Goal: Information Seeking & Learning: Learn about a topic

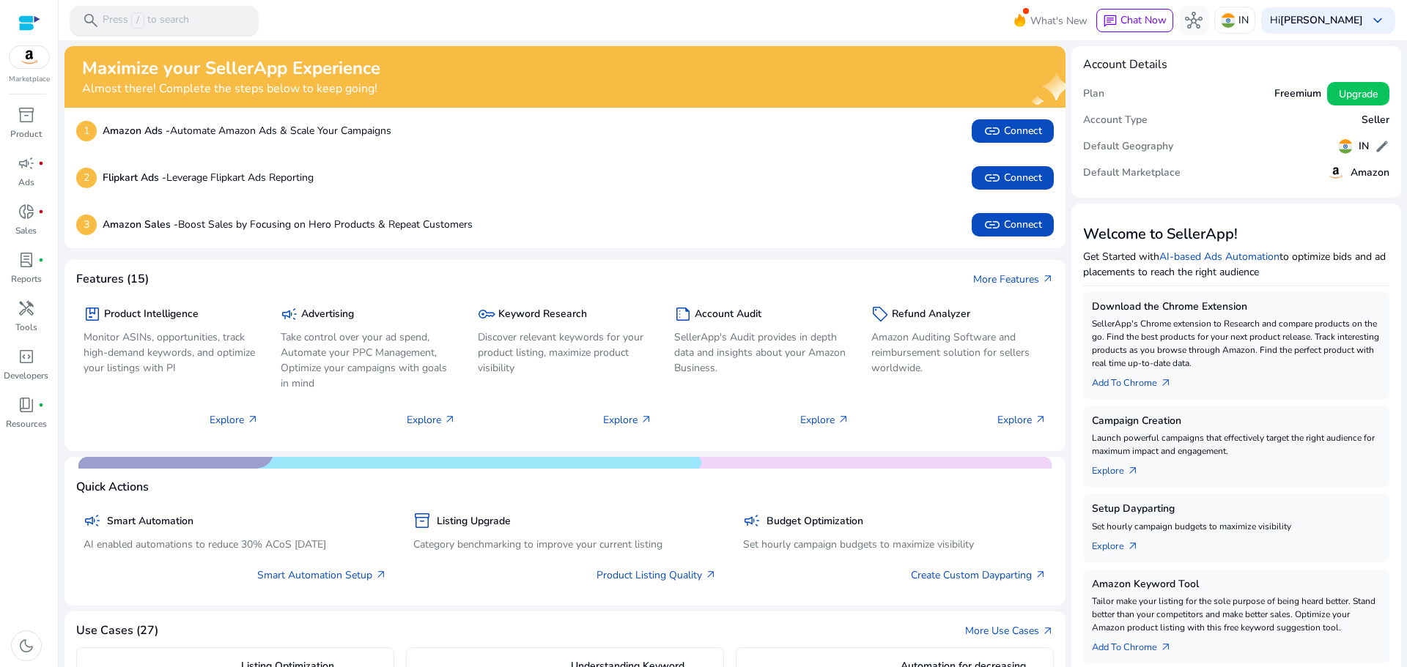
click at [156, 17] on p "Press / to search" at bounding box center [146, 20] width 86 height 16
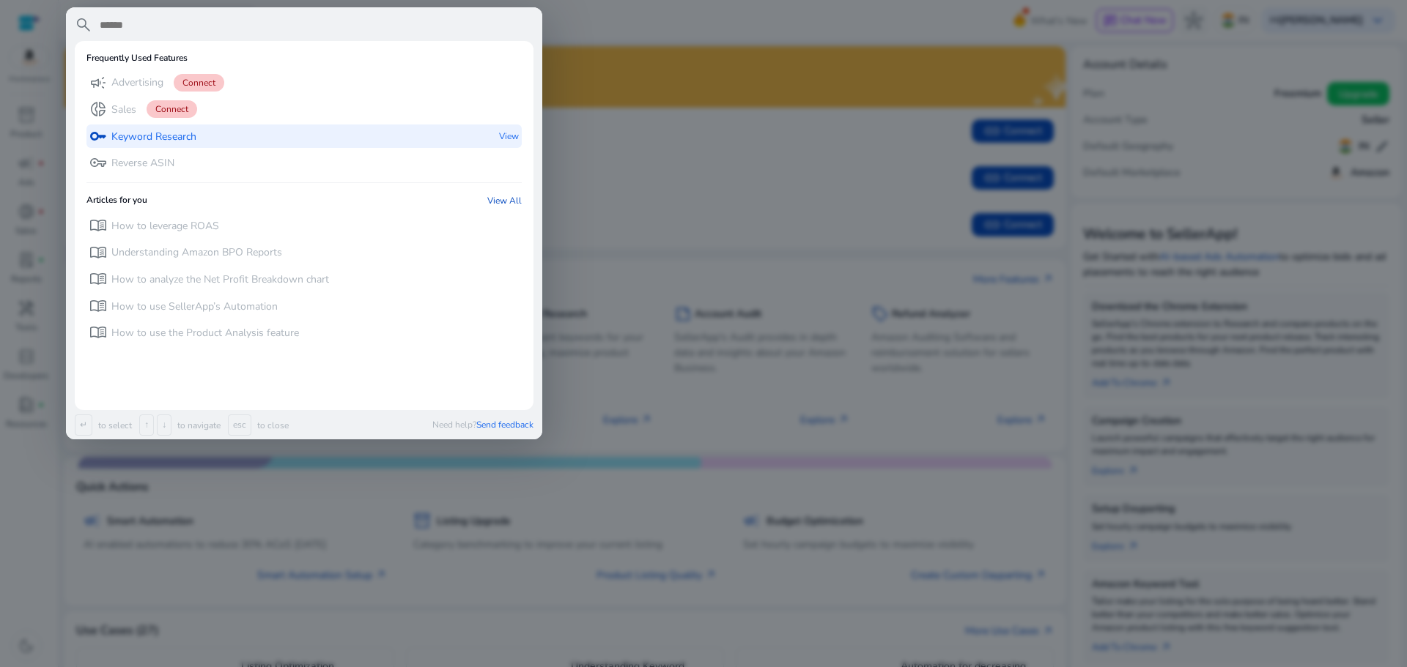
click at [133, 137] on p "Keyword Research" at bounding box center [153, 137] width 85 height 15
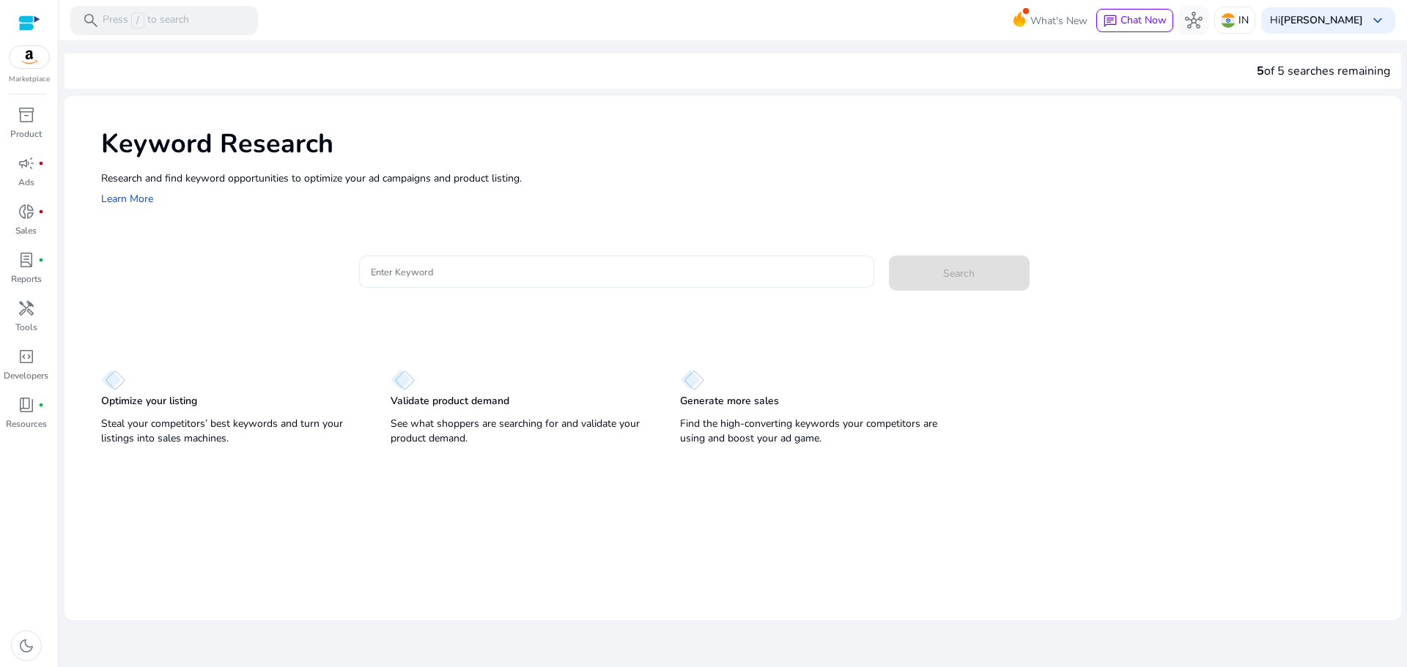
click at [412, 275] on input "Enter Keyword" at bounding box center [617, 272] width 492 height 16
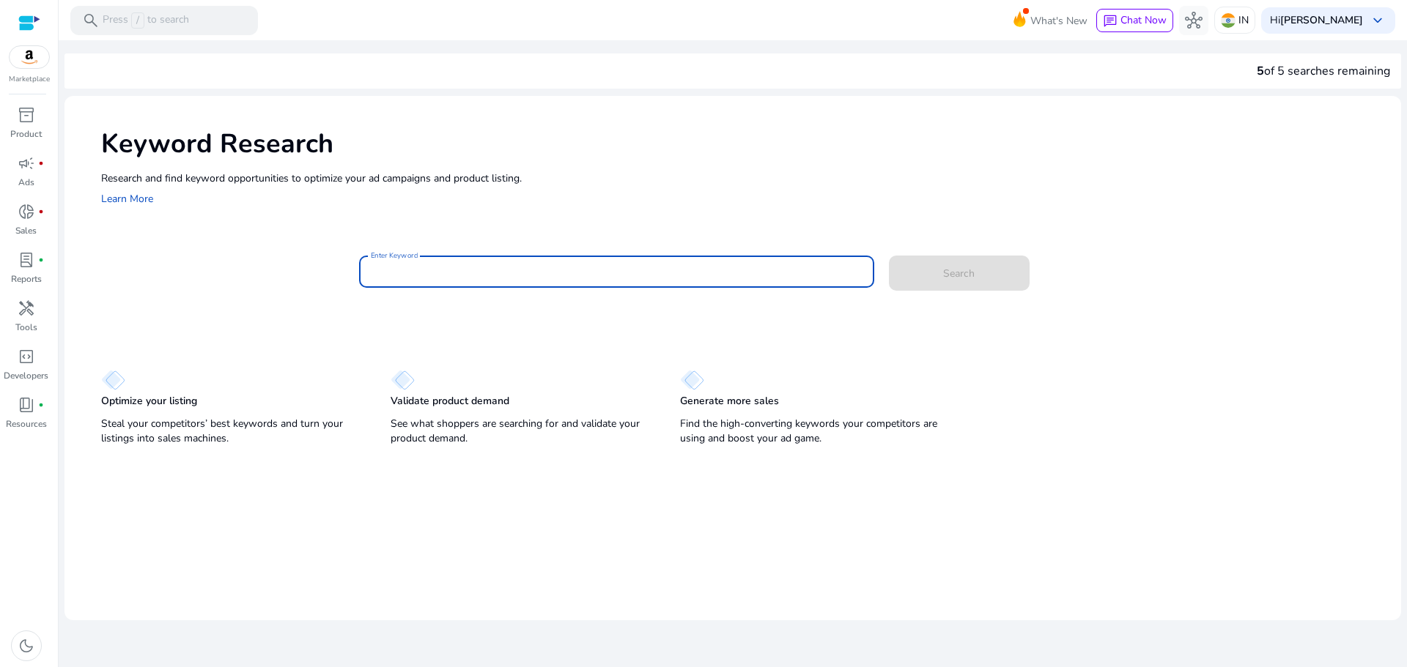
paste input "**********"
type input "**********"
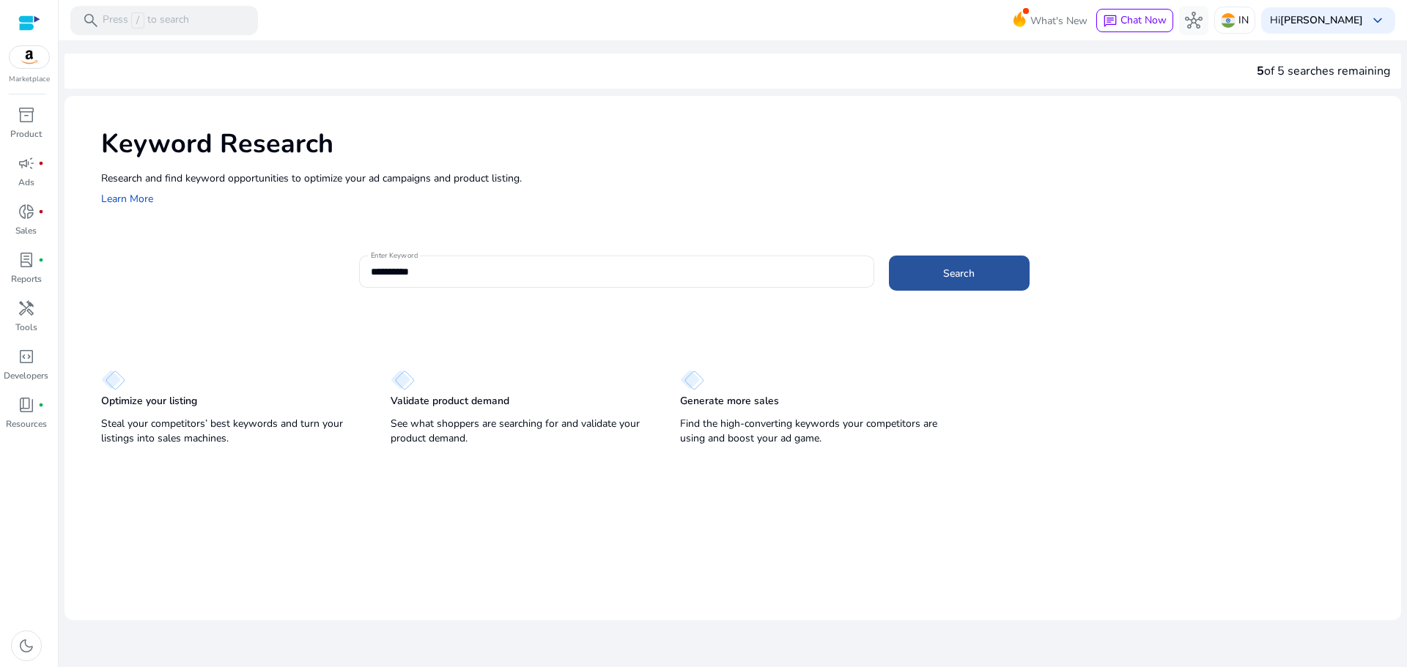
click at [1002, 272] on span at bounding box center [959, 273] width 141 height 35
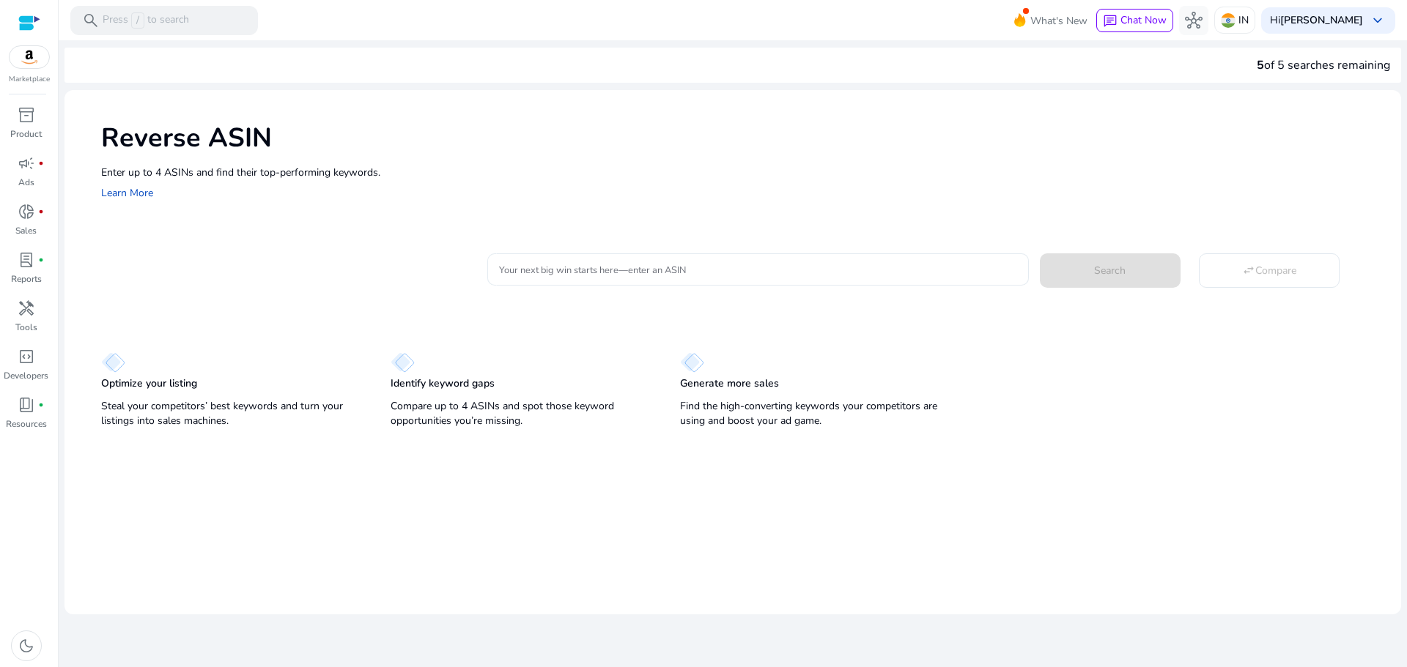
click at [683, 273] on input "Your next big win starts here—enter an ASIN" at bounding box center [757, 270] width 517 height 16
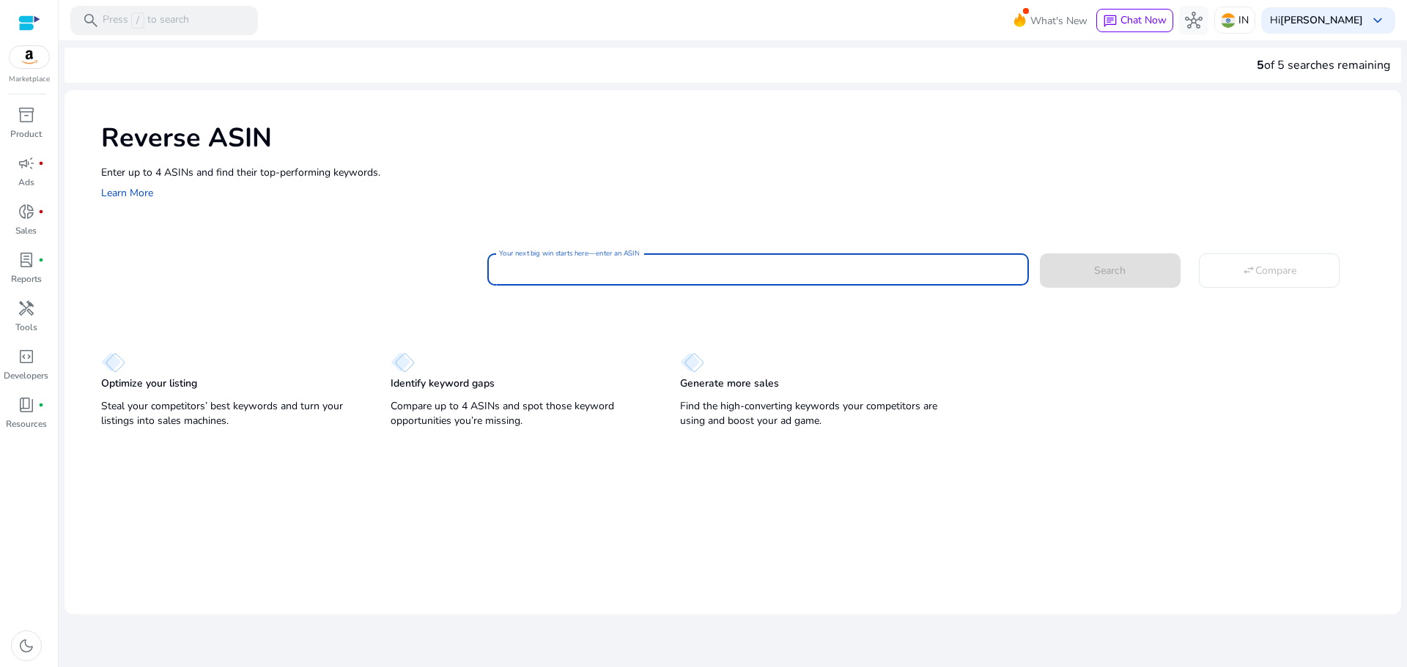
paste input "**********"
type input "**********"
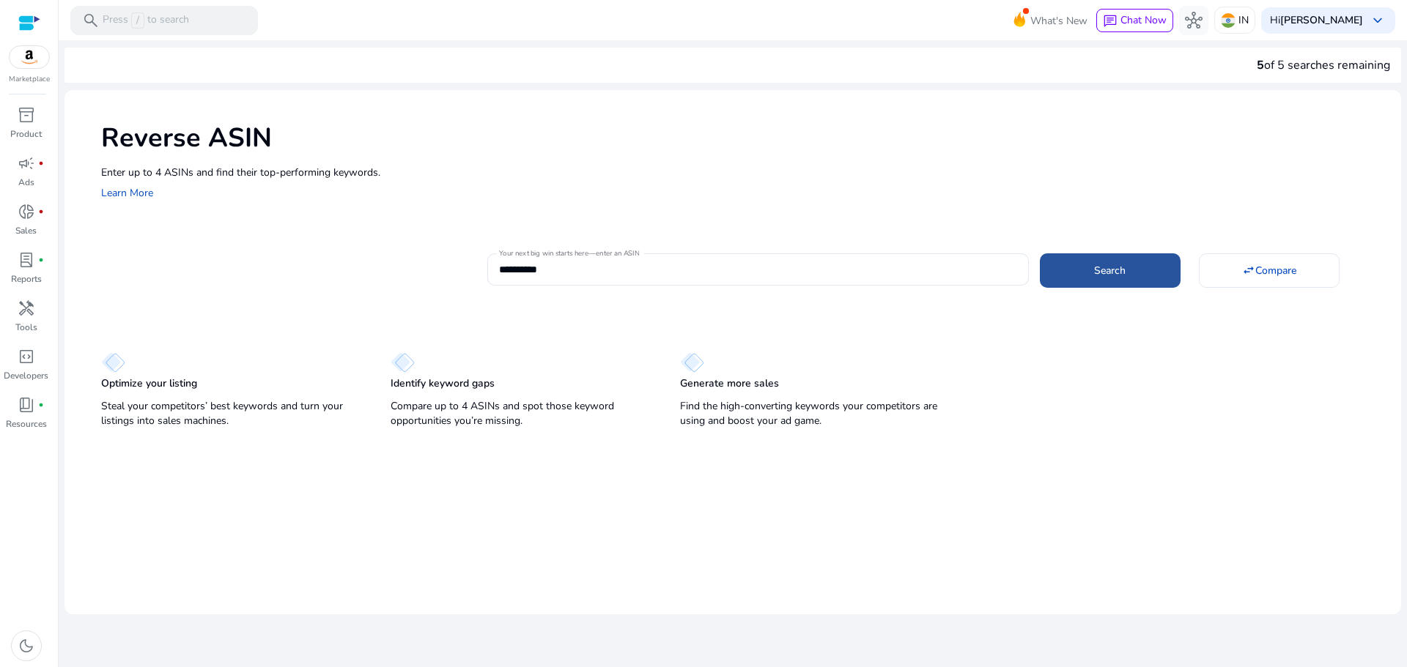
click at [1126, 264] on span at bounding box center [1110, 270] width 141 height 35
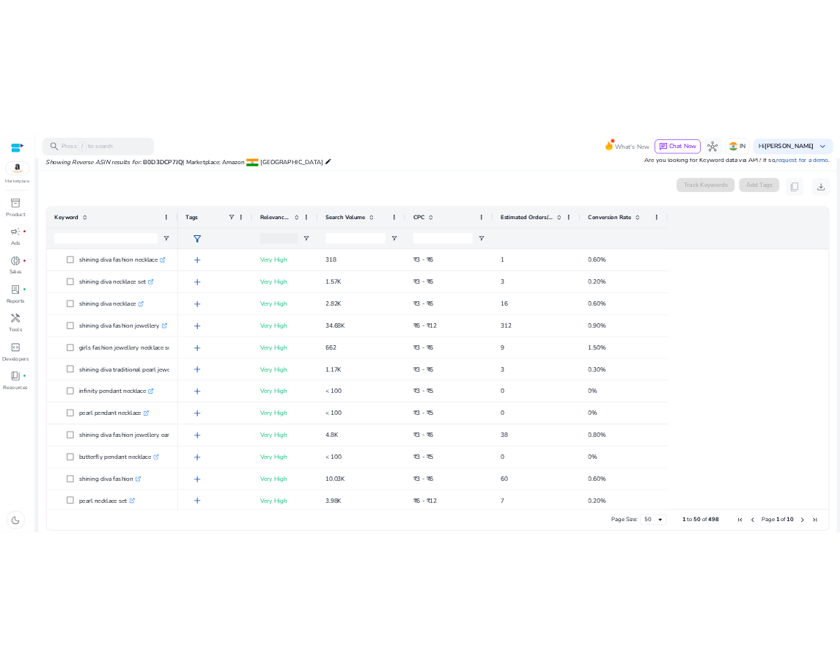
scroll to position [157, 0]
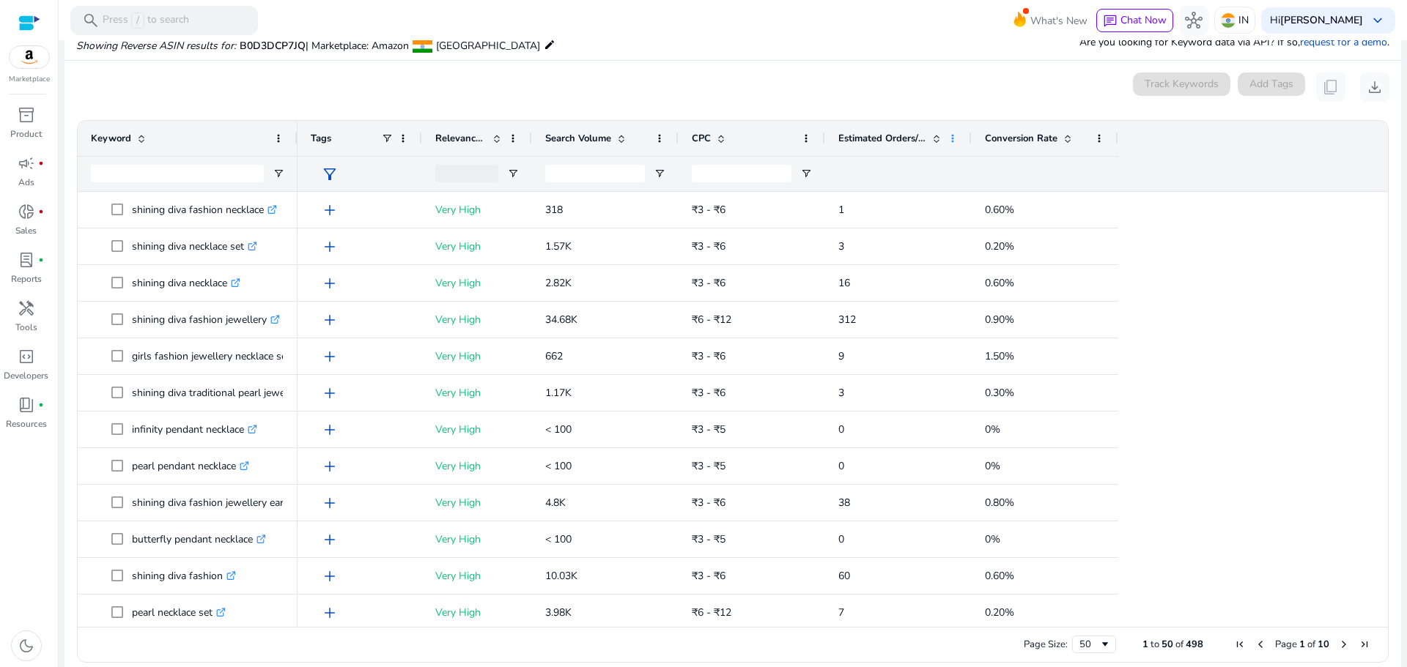
click at [949, 139] on span at bounding box center [953, 139] width 12 height 12
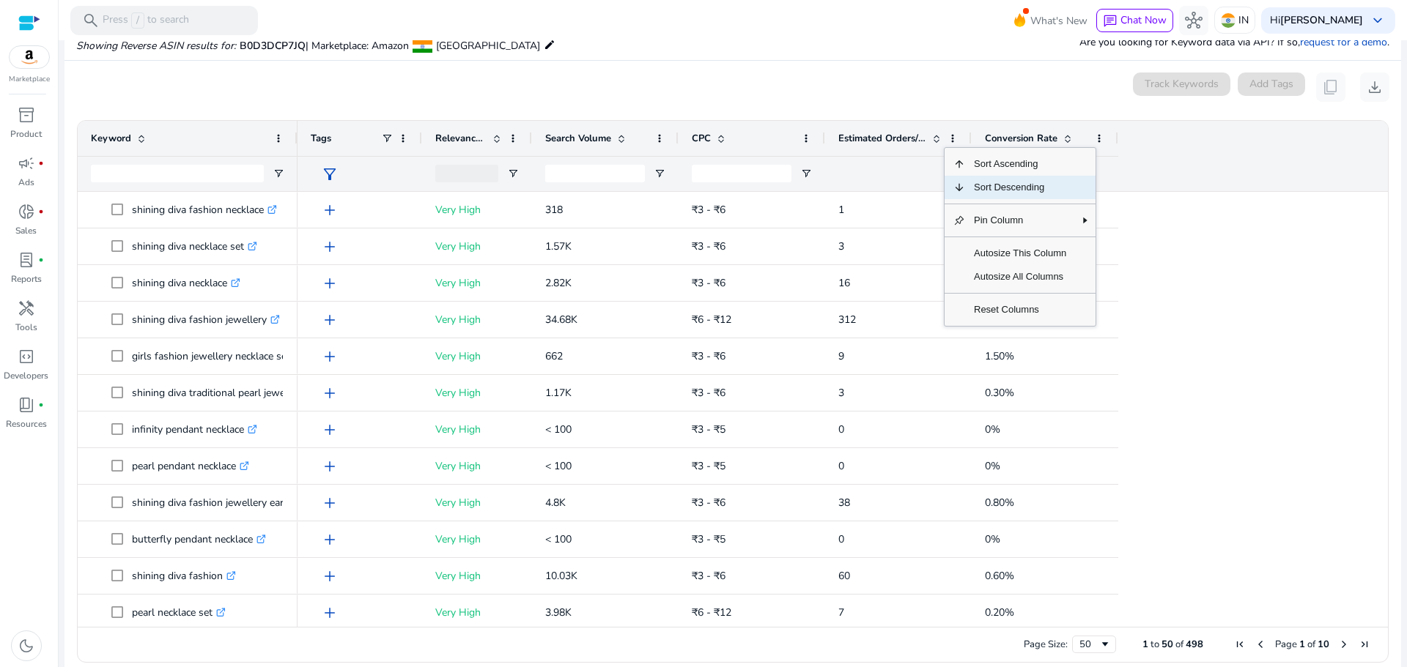
click at [981, 185] on span "Sort Descending" at bounding box center [1020, 187] width 110 height 23
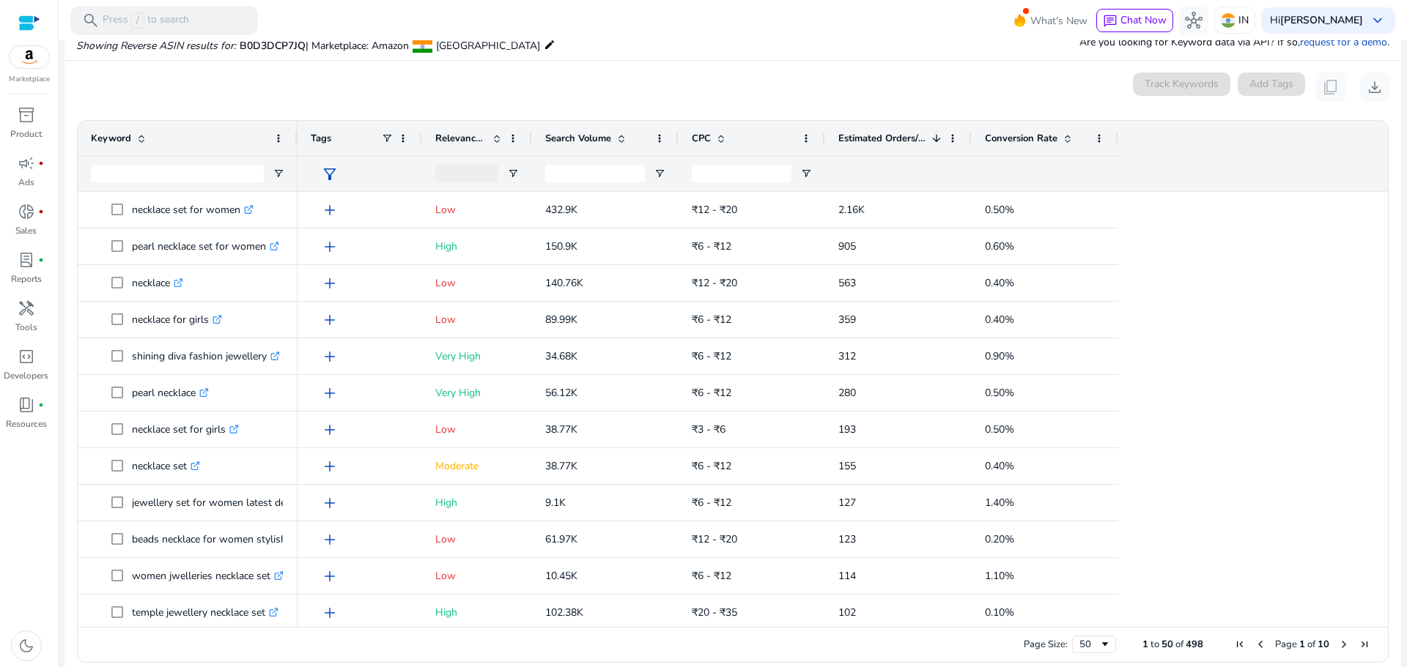
click at [679, 84] on div "0 keyword(s) selected Track Keywords Add Tags content_copy download" at bounding box center [732, 87] width 1313 height 29
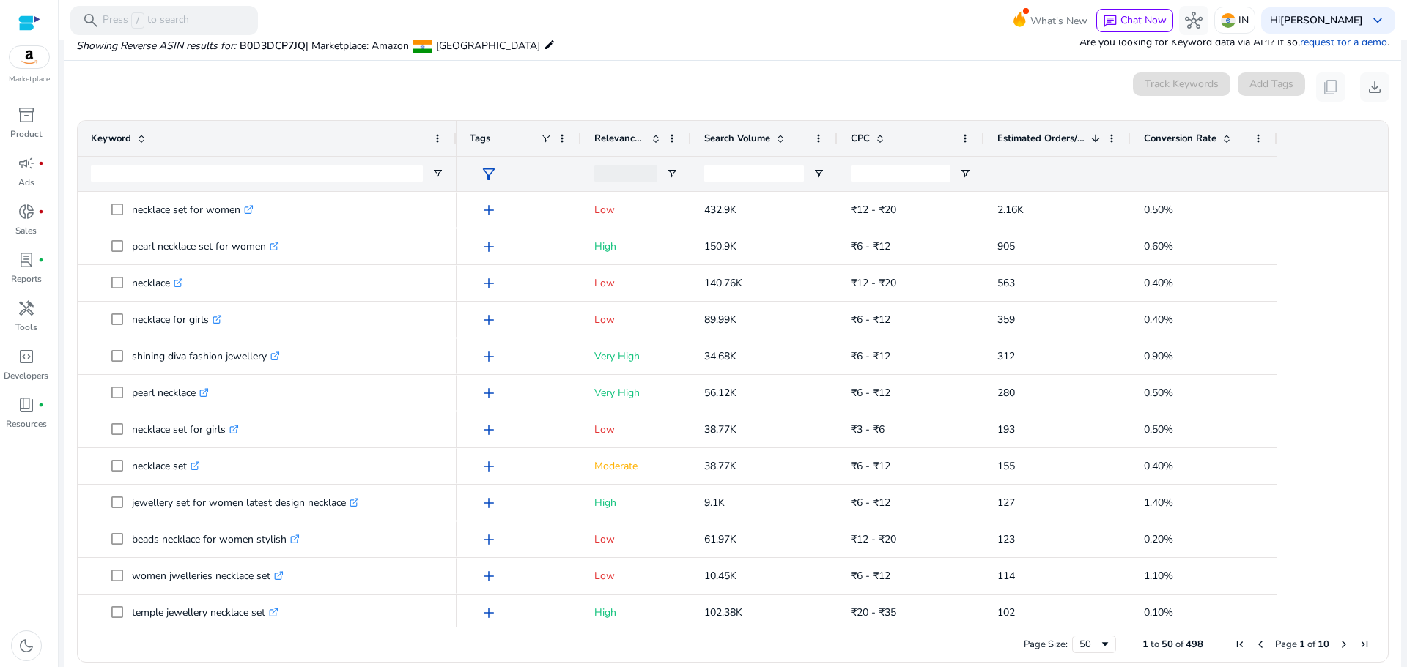
drag, startPoint x: 296, startPoint y: 136, endPoint x: 455, endPoint y: 148, distance: 159.4
click at [455, 148] on div at bounding box center [456, 138] width 6 height 35
click at [662, 55] on div "Showing Reverse ASIN results for: B0D3DCP7JQ | Marketplace: Amazon India edit A…" at bounding box center [732, 30] width 1336 height 60
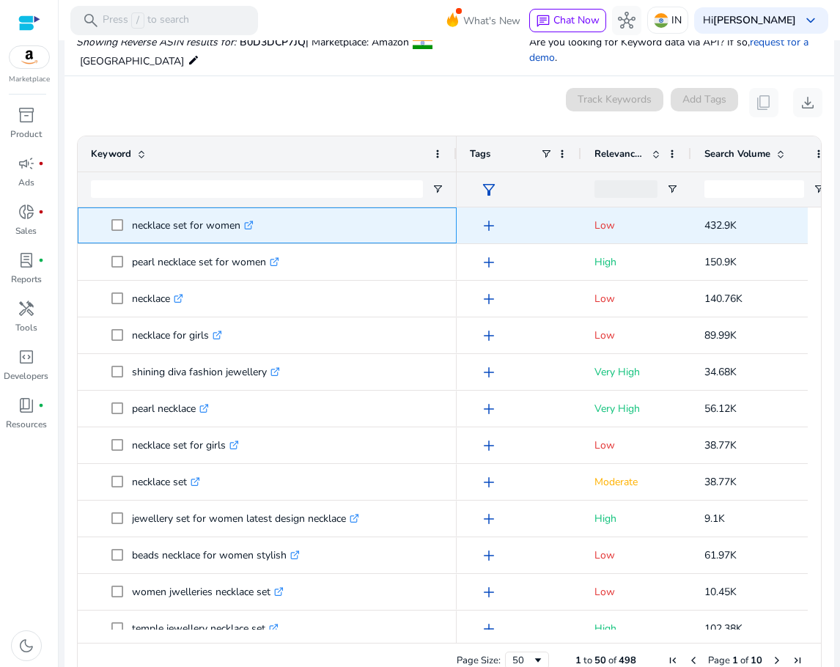
drag, startPoint x: 131, startPoint y: 209, endPoint x: 241, endPoint y: 213, distance: 110.0
click at [241, 213] on span "necklace set for women .st0{fill:#2c8af8}" at bounding box center [277, 225] width 332 height 30
copy span "necklace set for women"
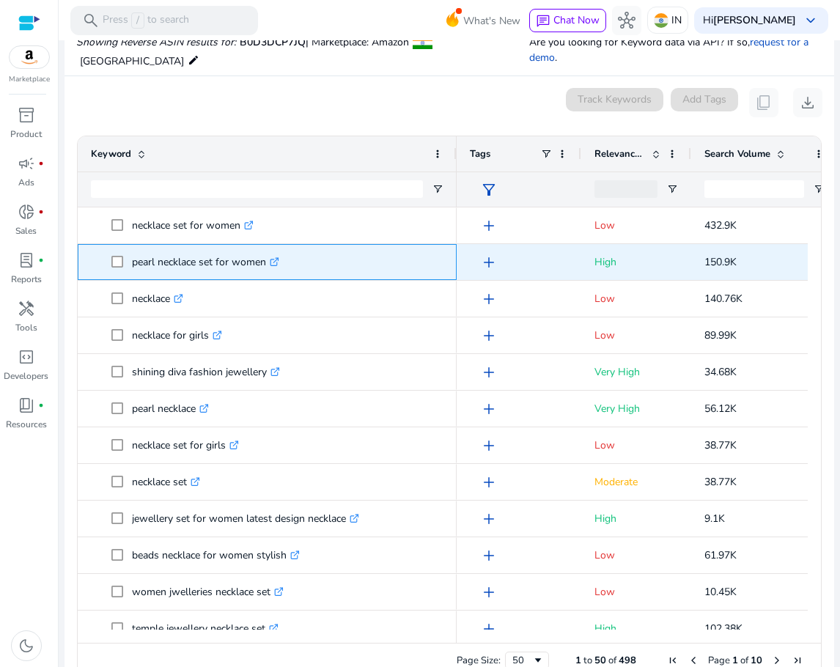
drag, startPoint x: 133, startPoint y: 247, endPoint x: 264, endPoint y: 248, distance: 131.1
click at [264, 248] on p "pearl necklace set for women .st0{fill:#2c8af8}" at bounding box center [205, 262] width 147 height 30
copy p "pearl necklace set for women"
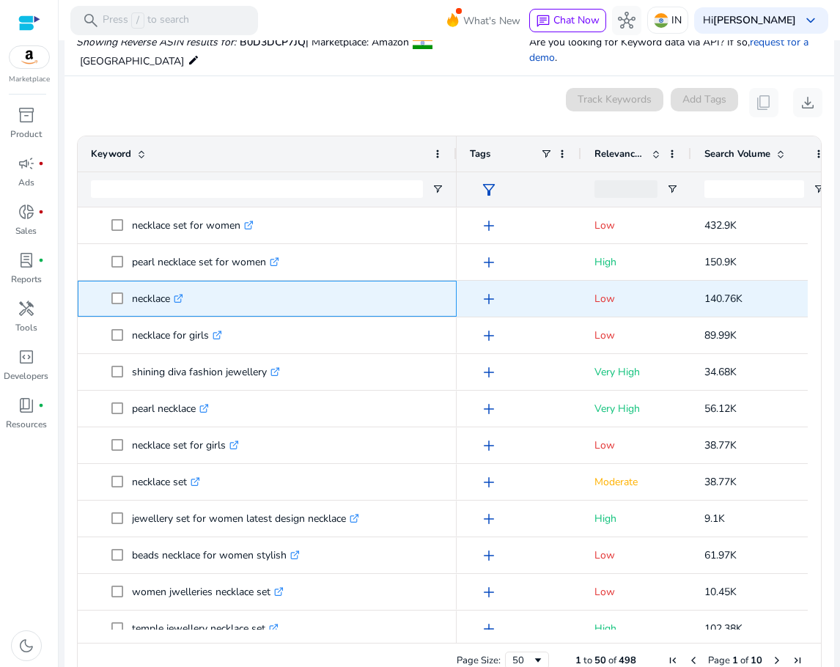
drag, startPoint x: 131, startPoint y: 282, endPoint x: 170, endPoint y: 281, distance: 38.8
click at [170, 284] on span "necklace .st0{fill:#2c8af8}" at bounding box center [277, 299] width 332 height 30
copy span "necklace"
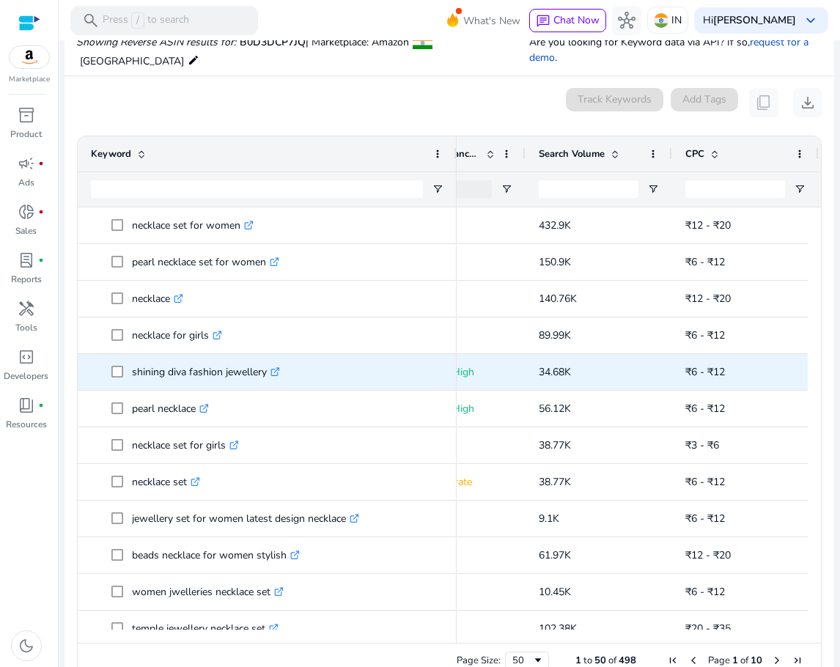
scroll to position [0, 0]
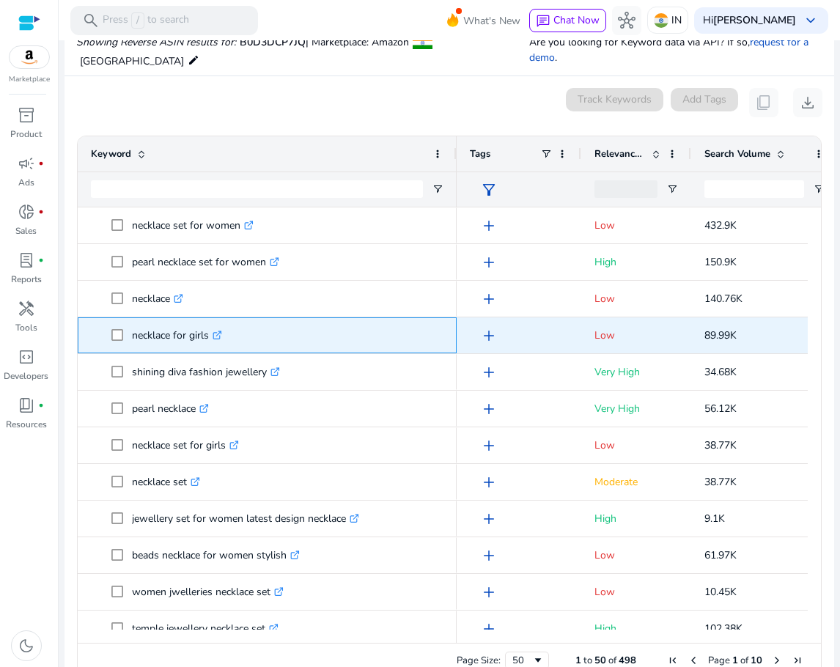
drag, startPoint x: 132, startPoint y: 318, endPoint x: 208, endPoint y: 321, distance: 76.2
click at [208, 321] on p "necklace for girls .st0{fill:#2c8af8}" at bounding box center [177, 335] width 90 height 30
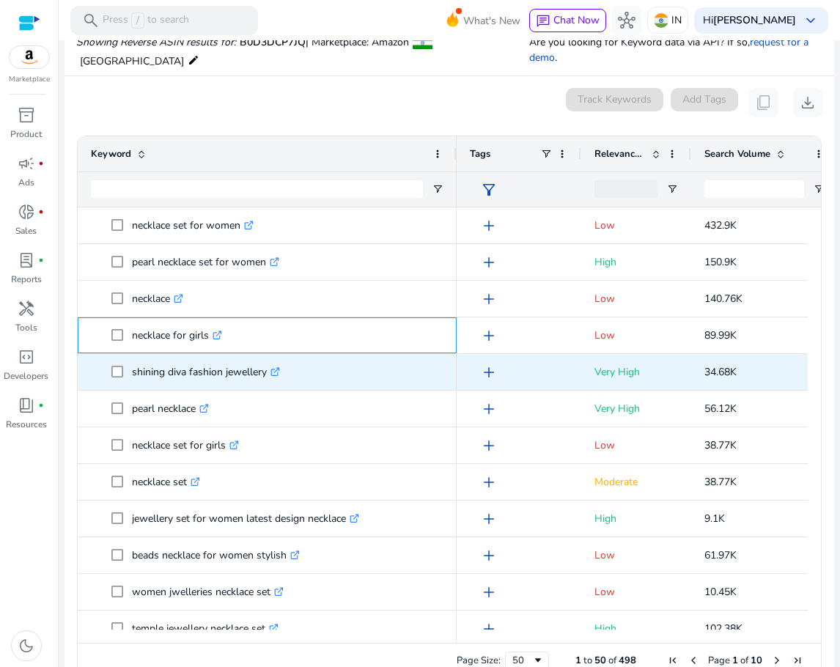
copy p "necklace for girls"
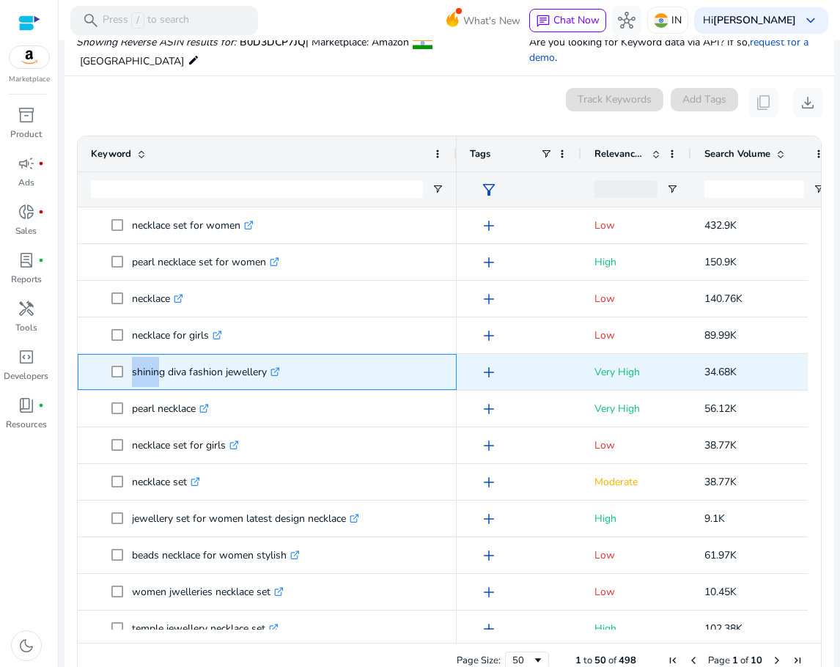
drag, startPoint x: 130, startPoint y: 356, endPoint x: 156, endPoint y: 357, distance: 26.4
click at [156, 357] on span "shining diva fashion jewellery .st0{fill:#2c8af8}" at bounding box center [277, 372] width 332 height 30
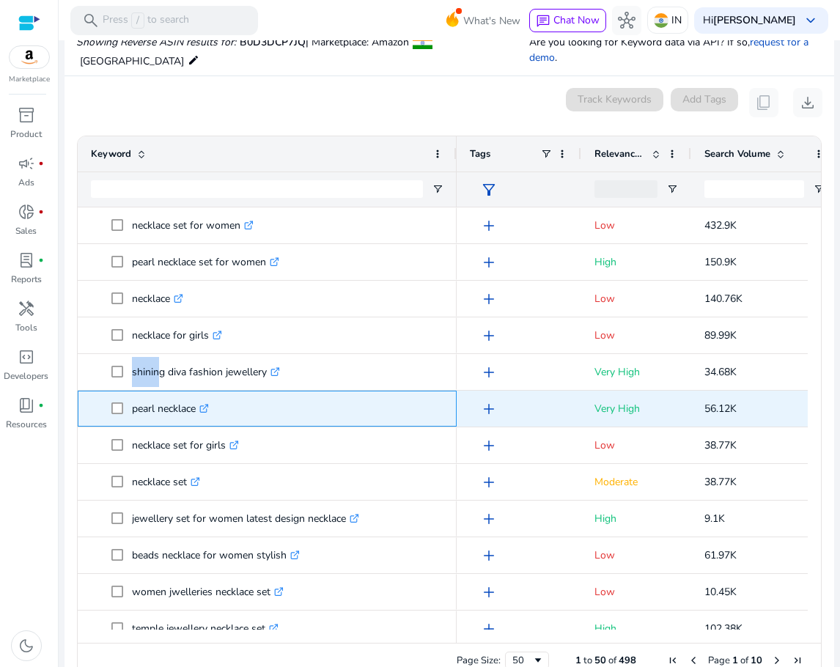
drag, startPoint x: 131, startPoint y: 393, endPoint x: 198, endPoint y: 396, distance: 66.7
click at [198, 396] on span "pearl necklace .st0{fill:#2c8af8}" at bounding box center [277, 408] width 332 height 30
copy span "pearl necklace"
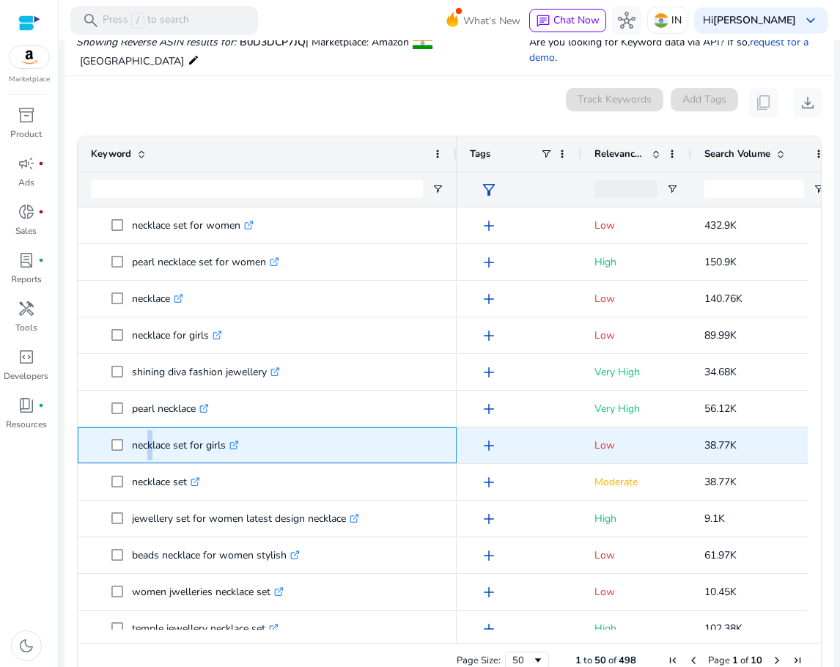
click at [149, 432] on p "necklace set for girls .st0{fill:#2c8af8}" at bounding box center [185, 445] width 107 height 30
drag, startPoint x: 132, startPoint y: 430, endPoint x: 226, endPoint y: 432, distance: 93.8
click at [226, 432] on p "necklace set for girls .st0{fill:#2c8af8}" at bounding box center [185, 445] width 107 height 30
copy p "necklace set for girls"
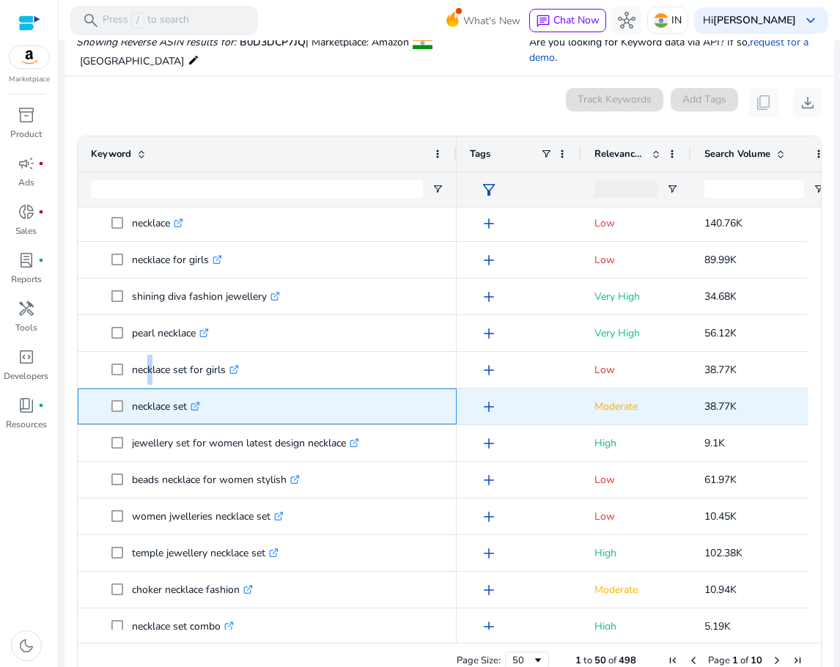
drag, startPoint x: 133, startPoint y: 390, endPoint x: 188, endPoint y: 390, distance: 55.0
click at [188, 391] on p "necklace set .st0{fill:#2c8af8}" at bounding box center [166, 406] width 68 height 30
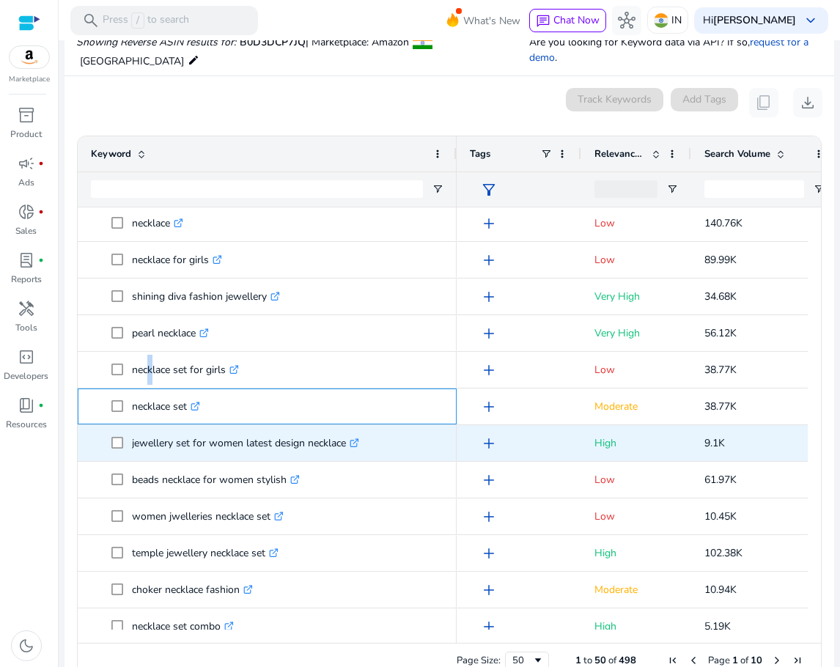
copy p "necklace set"
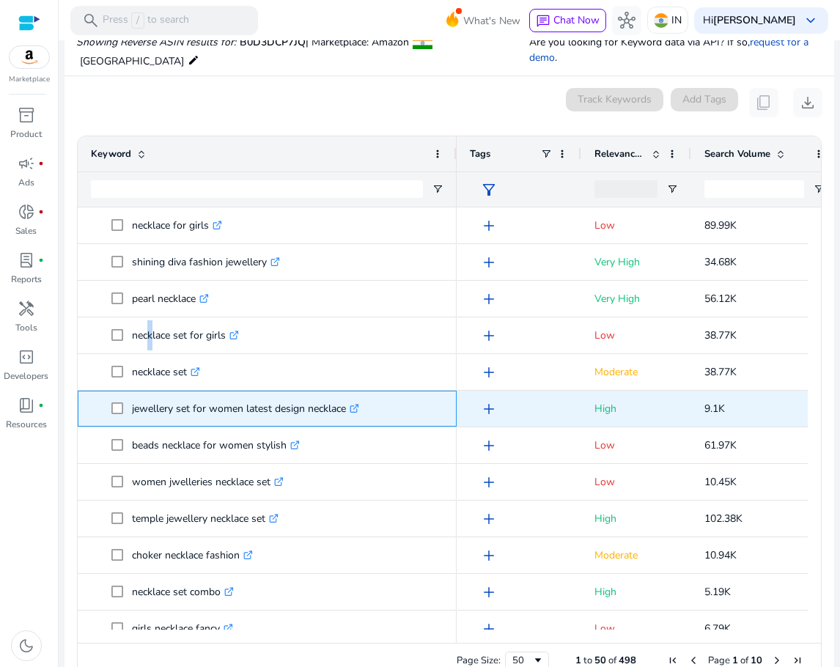
drag, startPoint x: 132, startPoint y: 392, endPoint x: 346, endPoint y: 390, distance: 213.9
click at [346, 393] on p "jewellery set for women latest design necklace .st0{fill:#2c8af8}" at bounding box center [245, 408] width 227 height 30
copy p "jewellery set for women latest design necklace"
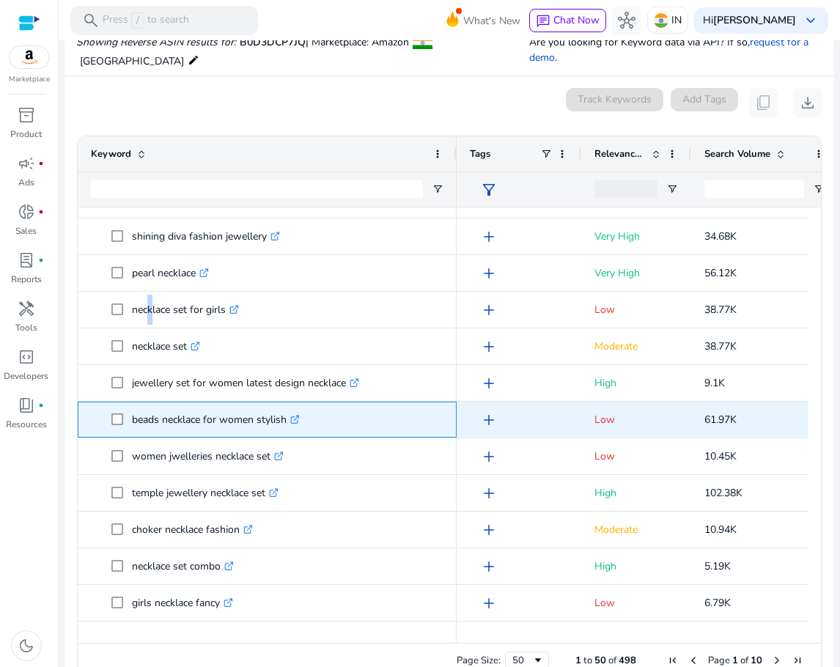
drag, startPoint x: 130, startPoint y: 402, endPoint x: 285, endPoint y: 410, distance: 154.8
click at [285, 410] on span "beads necklace for women stylish .st0{fill:#2c8af8}" at bounding box center [277, 419] width 332 height 30
copy span "beads necklace for women stylish"
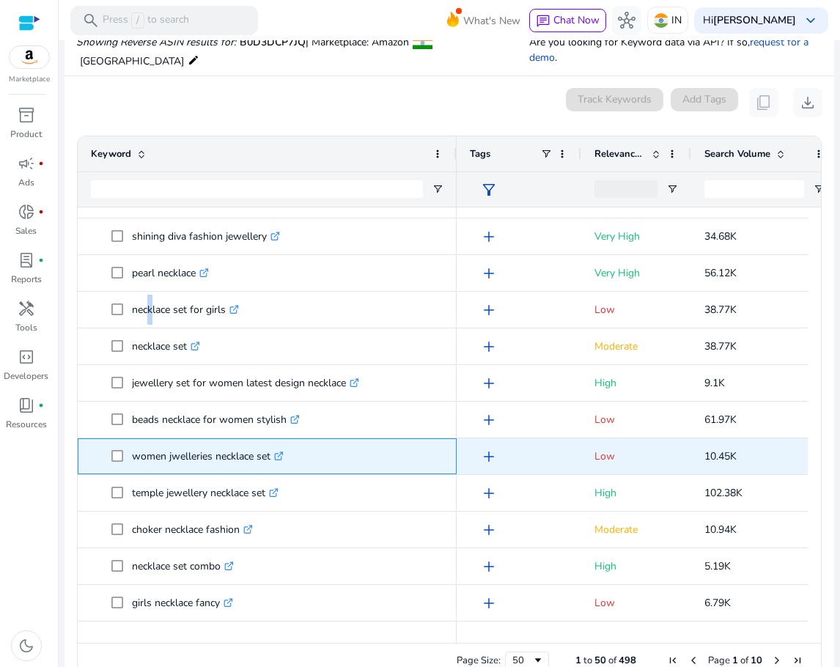
drag, startPoint x: 133, startPoint y: 440, endPoint x: 272, endPoint y: 442, distance: 139.2
click at [272, 442] on p "women jwelleries necklace set .st0{fill:#2c8af8}" at bounding box center [208, 456] width 152 height 30
copy p "women jwelleries necklace set"
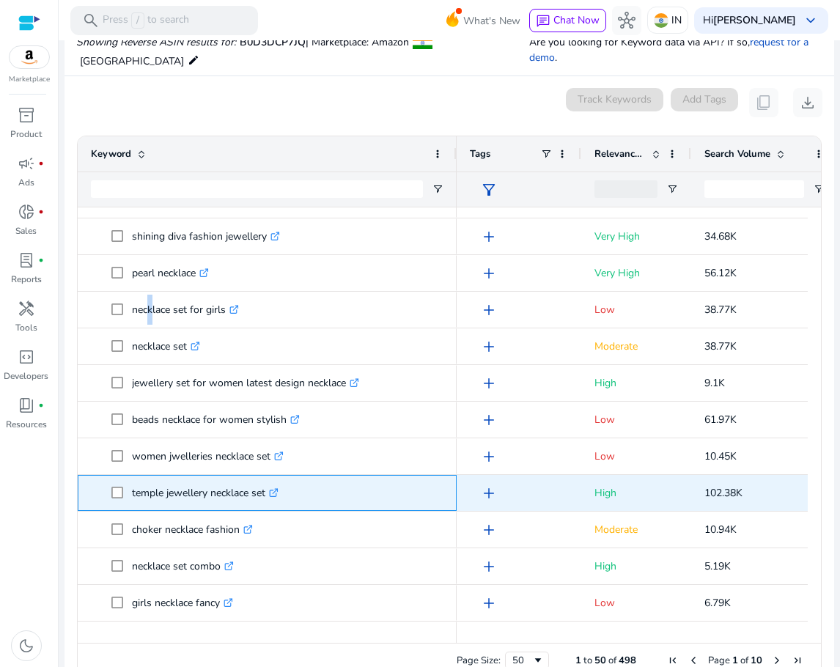
drag, startPoint x: 132, startPoint y: 475, endPoint x: 268, endPoint y: 475, distance: 136.3
click at [268, 478] on p "temple jewellery necklace set .st0{fill:#2c8af8}" at bounding box center [205, 493] width 147 height 30
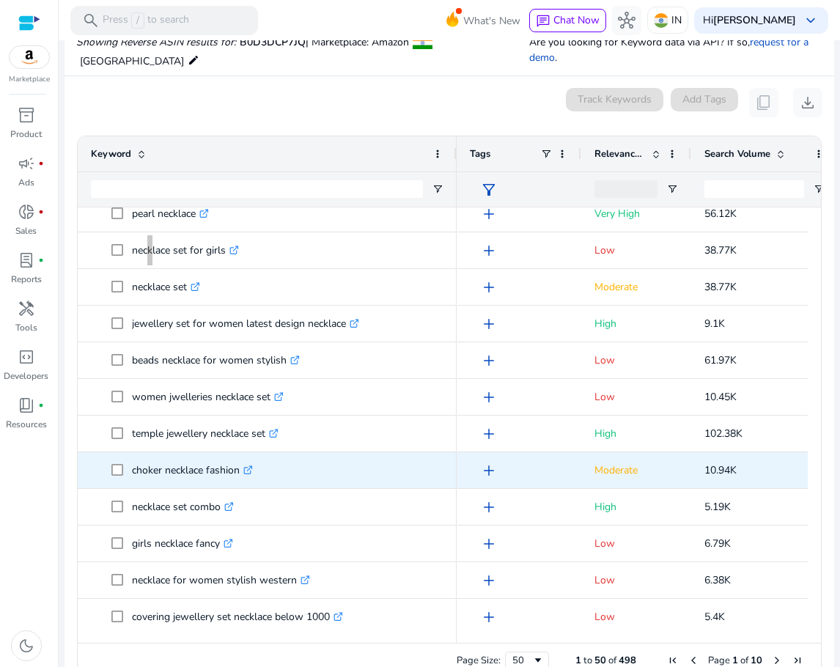
scroll to position [196, 0]
drag, startPoint x: 133, startPoint y: 453, endPoint x: 241, endPoint y: 454, distance: 108.4
click at [241, 454] on p "choker necklace fashion .st0{fill:#2c8af8}" at bounding box center [192, 469] width 121 height 30
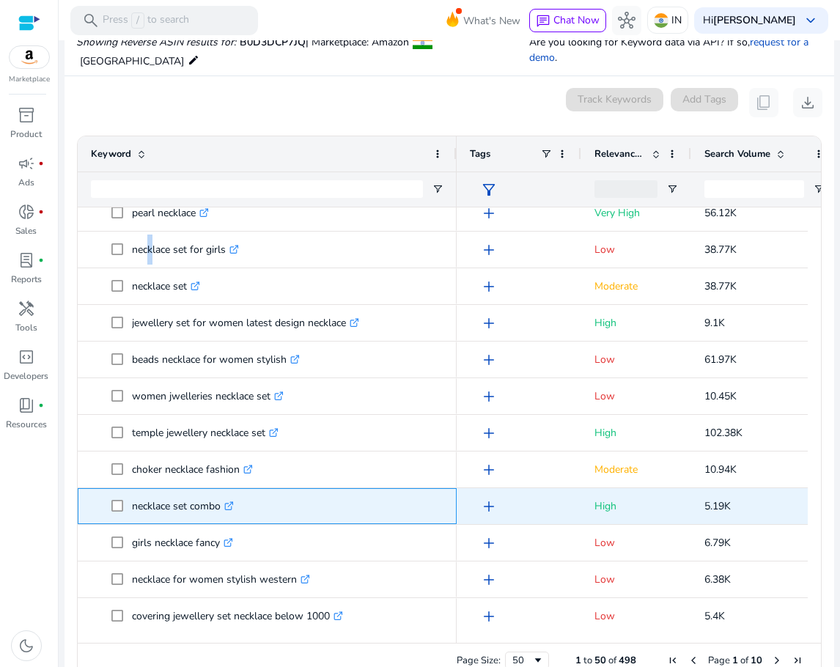
drag, startPoint x: 132, startPoint y: 489, endPoint x: 221, endPoint y: 489, distance: 88.6
click at [221, 491] on p "necklace set combo .st0{fill:#2c8af8}" at bounding box center [183, 506] width 102 height 30
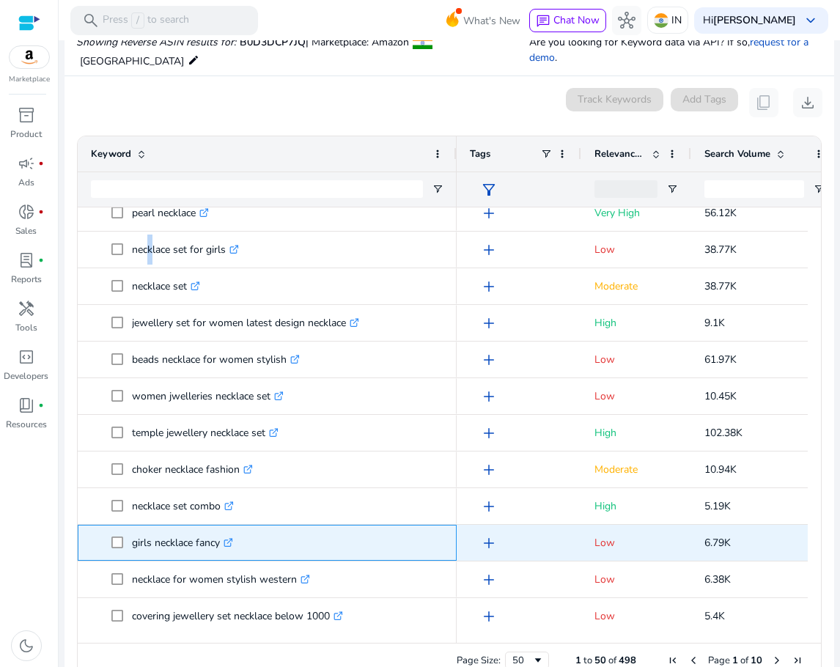
drag, startPoint x: 135, startPoint y: 527, endPoint x: 222, endPoint y: 527, distance: 87.2
click at [222, 527] on p "girls necklace fancy .st0{fill:#2c8af8}" at bounding box center [182, 542] width 101 height 30
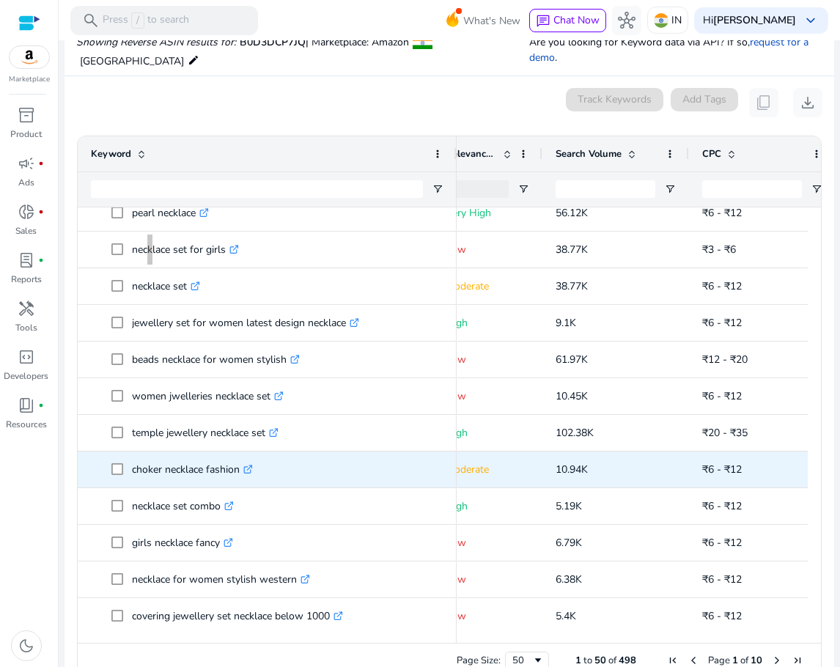
scroll to position [0, 174]
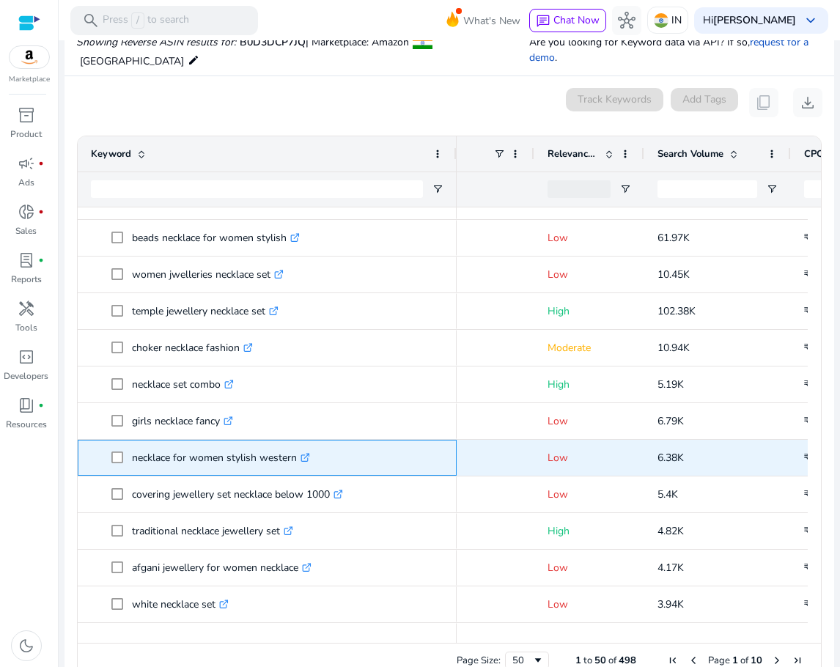
drag, startPoint x: 132, startPoint y: 440, endPoint x: 296, endPoint y: 443, distance: 164.1
click at [296, 443] on p "necklace for women stylish western .st0{fill:#2c8af8}" at bounding box center [221, 458] width 178 height 30
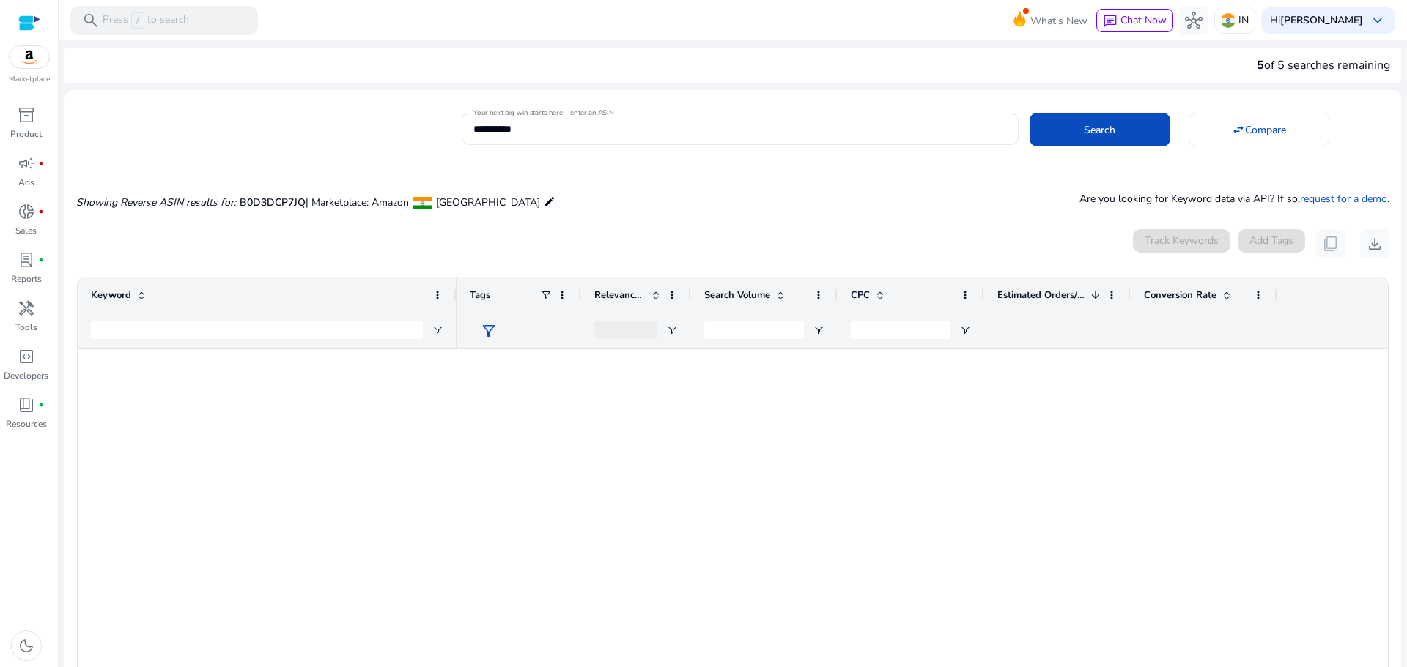
scroll to position [807, 0]
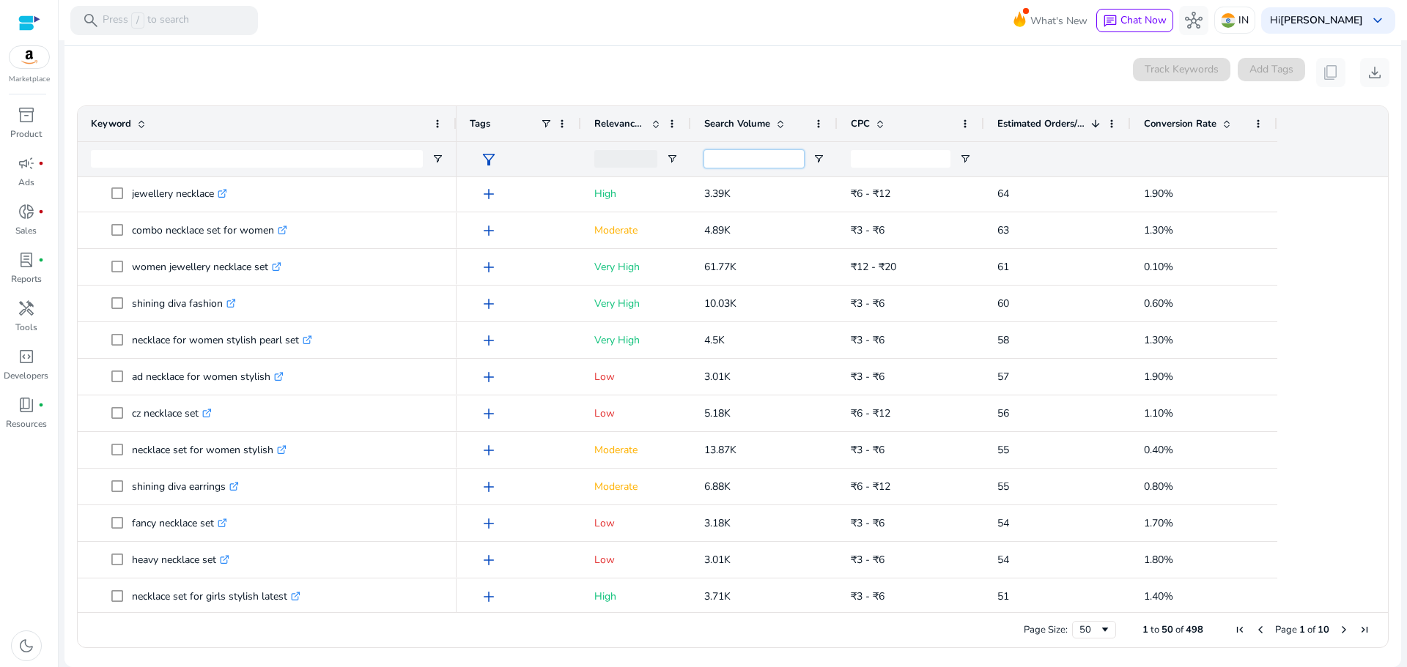
click at [746, 157] on input "Search Volume Filter Input" at bounding box center [754, 159] width 100 height 18
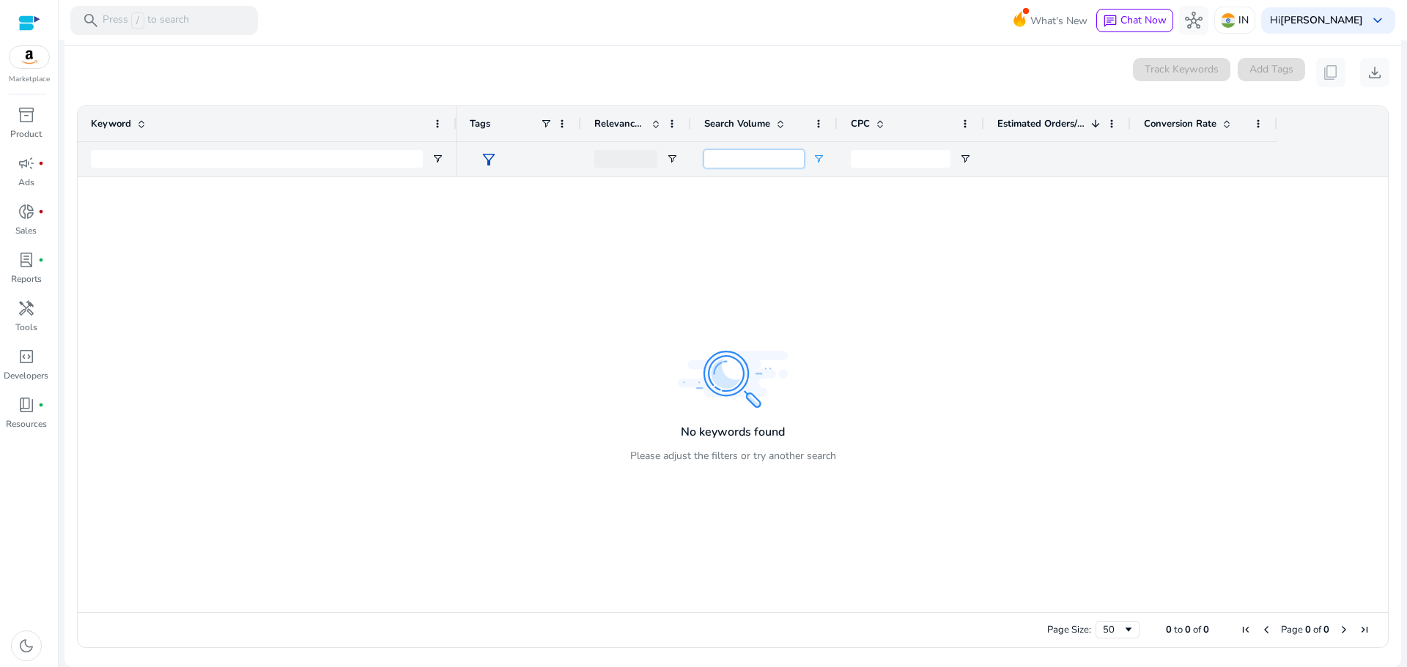
scroll to position [0, 0]
drag, startPoint x: 734, startPoint y: 155, endPoint x: 698, endPoint y: 160, distance: 36.4
click at [698, 160] on div "****" at bounding box center [764, 158] width 147 height 35
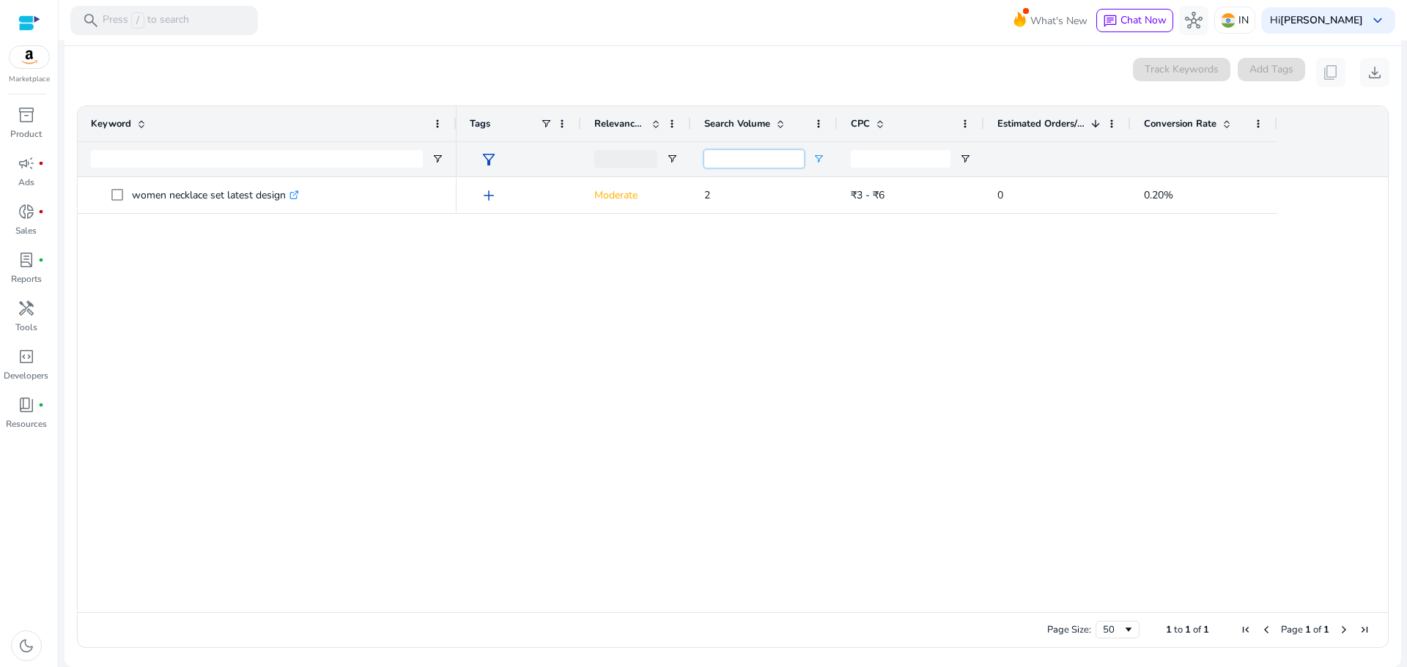
drag, startPoint x: 721, startPoint y: 160, endPoint x: 689, endPoint y: 163, distance: 31.6
click at [689, 163] on div "* filter_alt" at bounding box center [866, 158] width 821 height 35
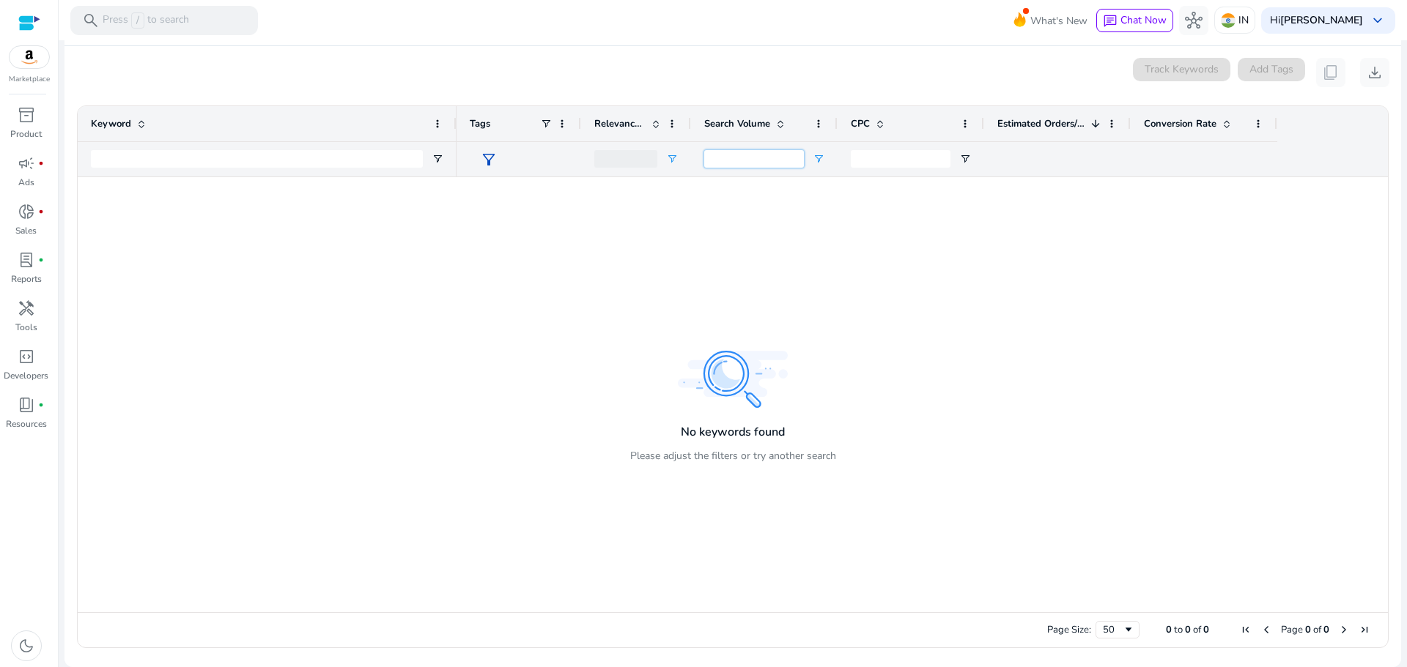
type input "*"
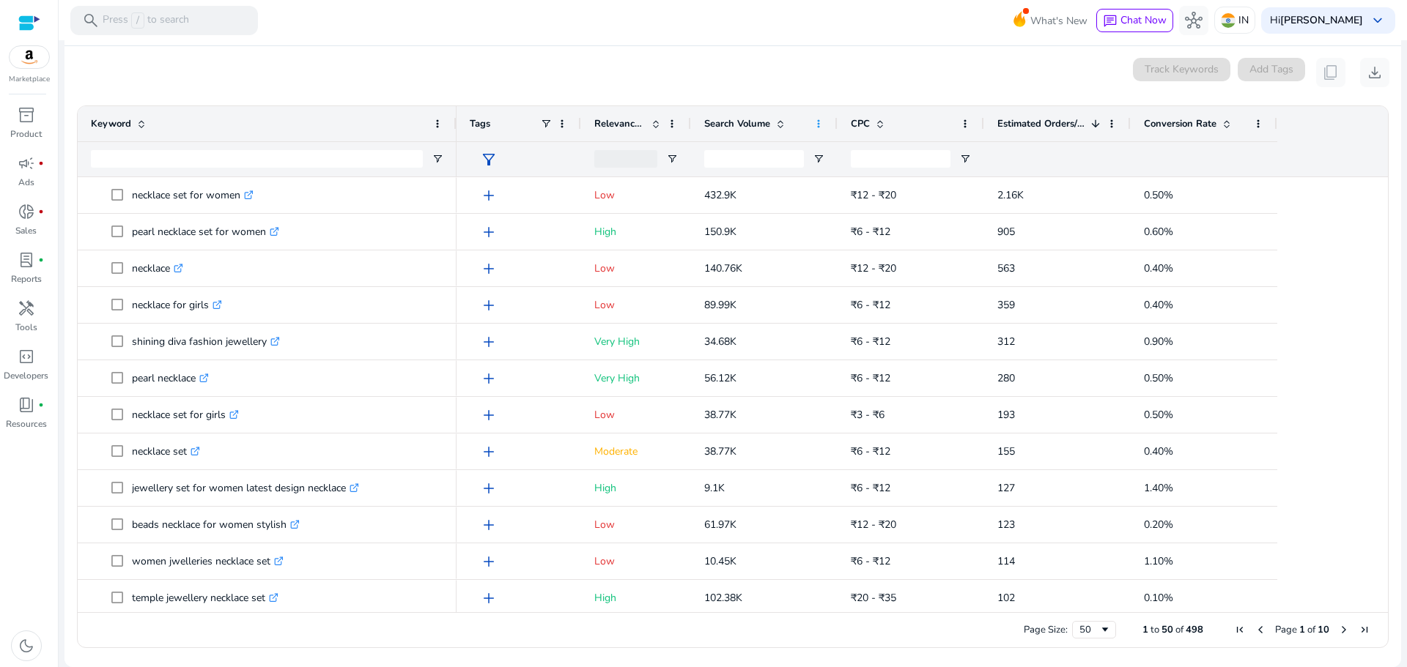
click at [821, 119] on span at bounding box center [818, 124] width 12 height 12
click at [820, 119] on span at bounding box center [818, 124] width 12 height 12
click at [962, 125] on span at bounding box center [965, 124] width 12 height 12
click at [933, 70] on div "0 keyword(s) selected Track Keywords Add Tags content_copy download" at bounding box center [732, 72] width 1313 height 29
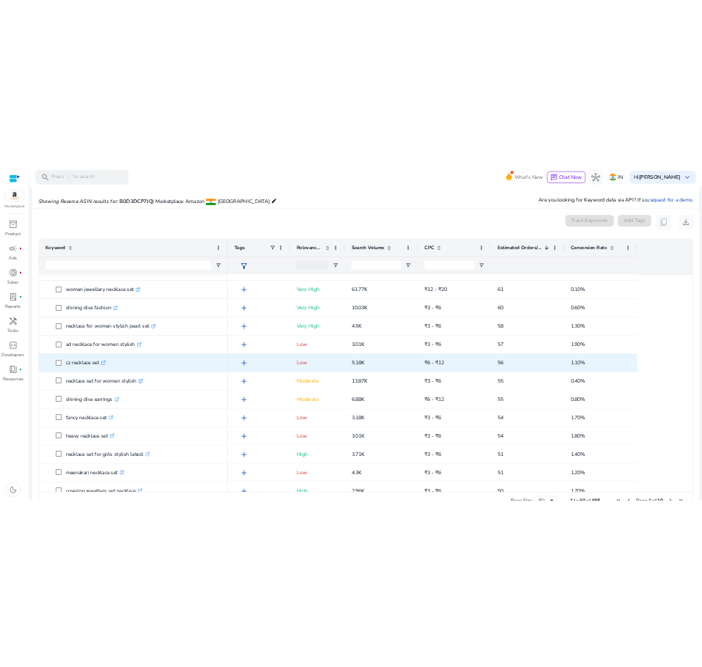
scroll to position [867, 0]
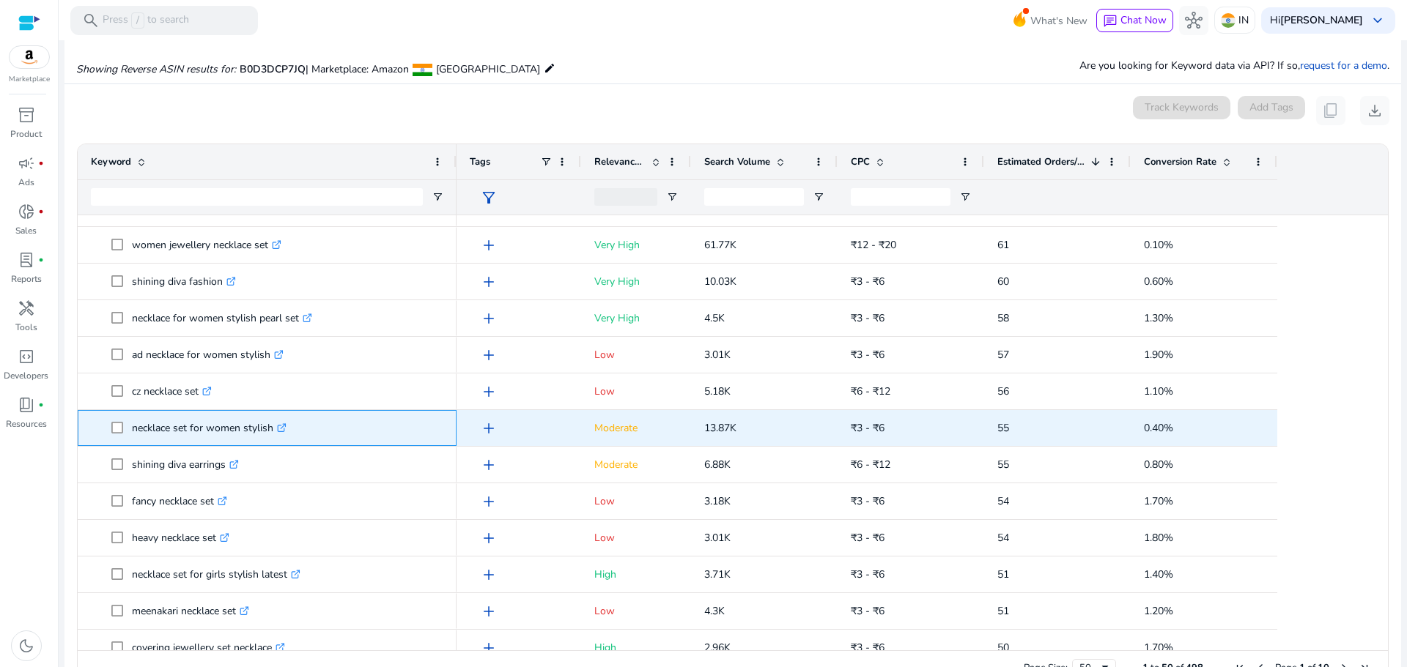
drag, startPoint x: 130, startPoint y: 428, endPoint x: 273, endPoint y: 427, distance: 142.1
click at [273, 427] on span "necklace set for women stylish .st0{fill:#2c8af8}" at bounding box center [277, 428] width 332 height 30
copy span "necklace set for women stylish"
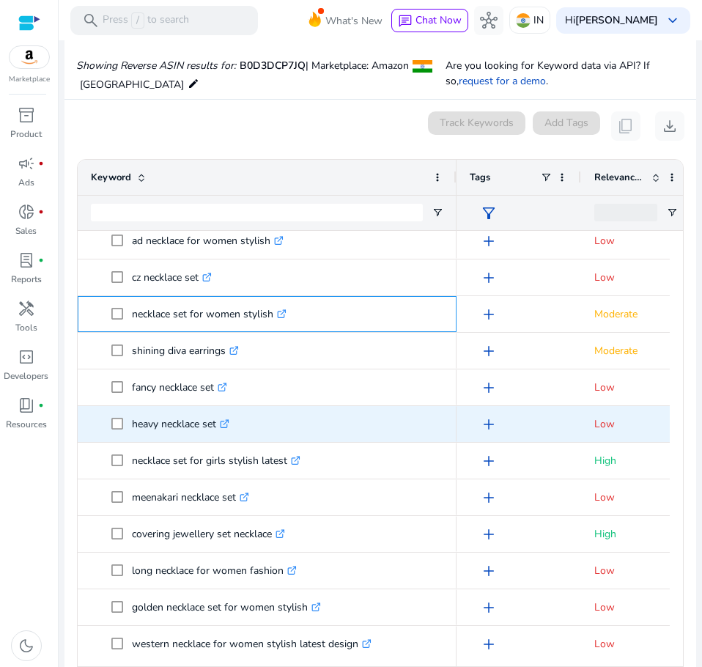
scroll to position [998, 0]
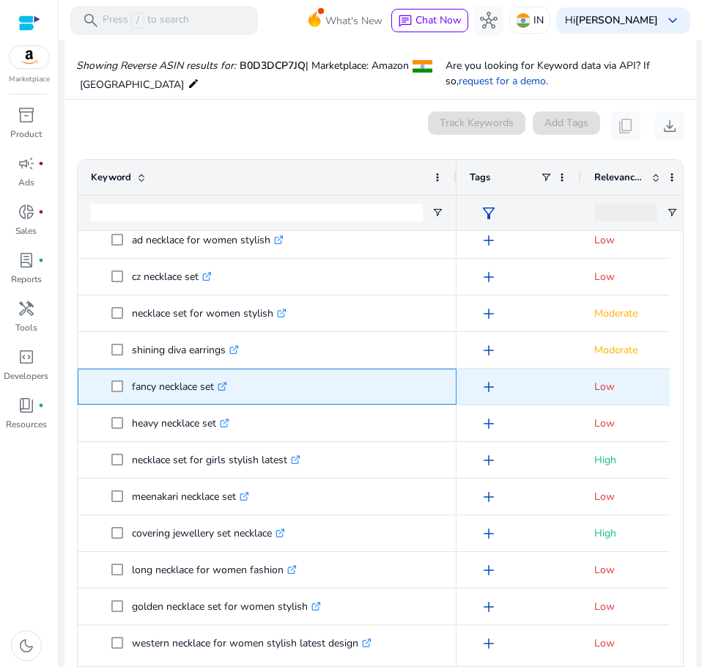
drag, startPoint x: 131, startPoint y: 386, endPoint x: 215, endPoint y: 388, distance: 83.5
click at [215, 388] on span "fancy necklace set .st0{fill:#2c8af8}" at bounding box center [277, 386] width 332 height 30
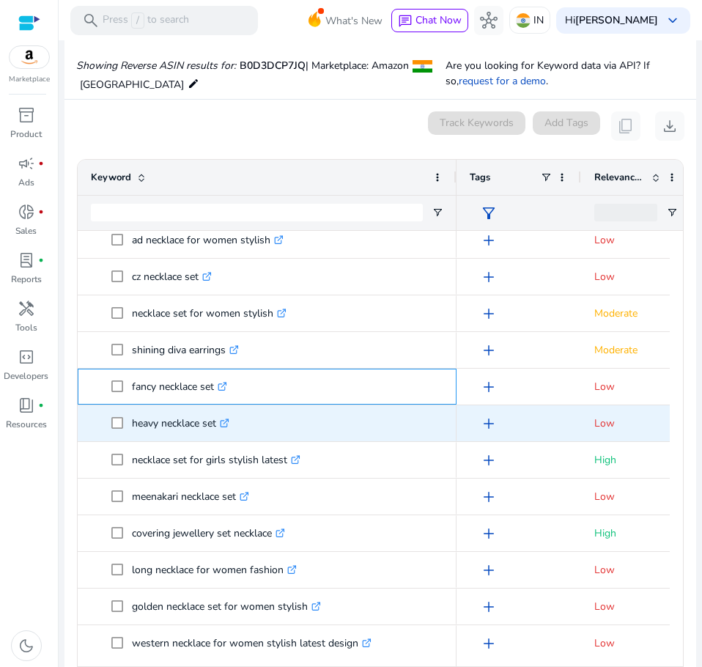
copy span "fancy necklace set"
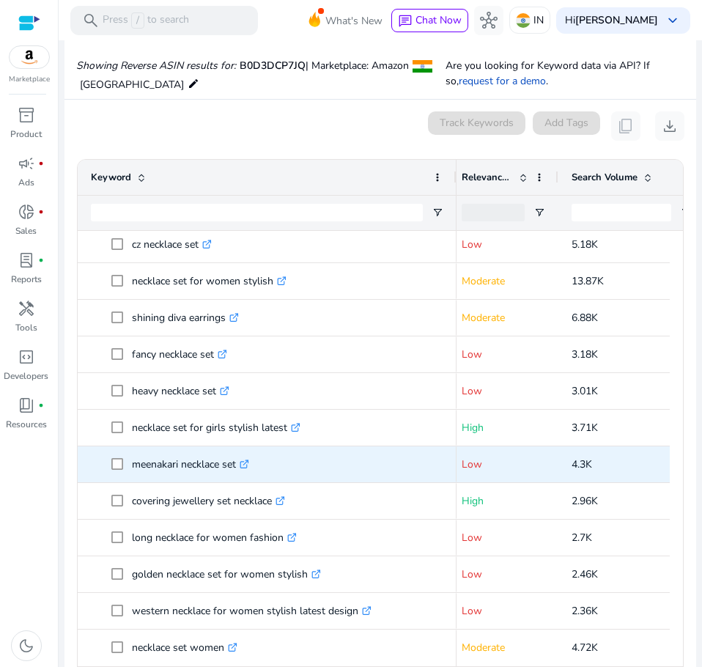
scroll to position [0, 191]
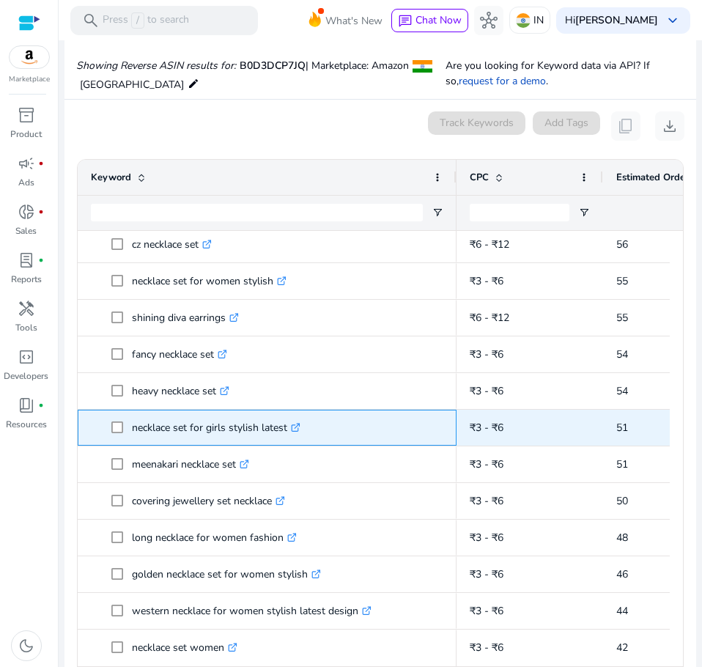
drag, startPoint x: 130, startPoint y: 426, endPoint x: 288, endPoint y: 428, distance: 157.5
click at [288, 428] on span "necklace set for girls stylish latest .st0{fill:#2c8af8}" at bounding box center [277, 427] width 332 height 30
copy span "necklace set for girls stylish latest"
